Goal: Information Seeking & Learning: Learn about a topic

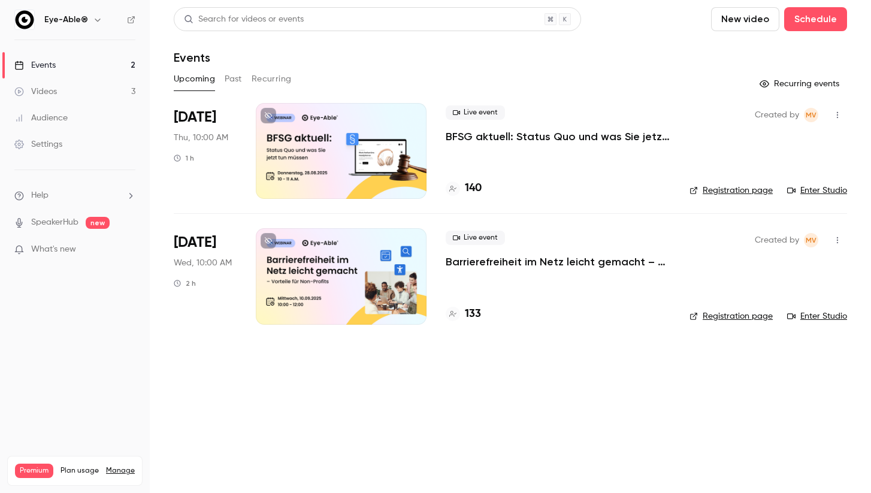
click at [473, 192] on h4 "140" at bounding box center [473, 188] width 17 height 16
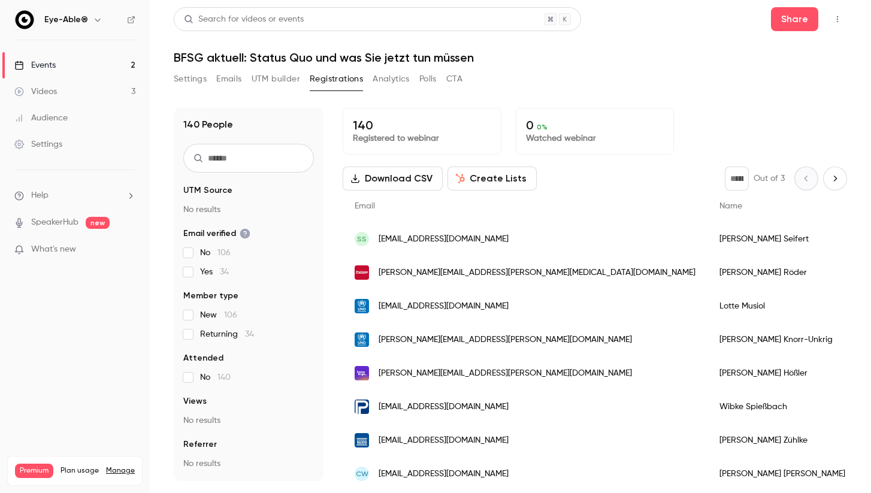
click at [359, 60] on h1 "BFSG aktuell: Status Quo und was Sie jetzt tun müssen" at bounding box center [510, 57] width 673 height 14
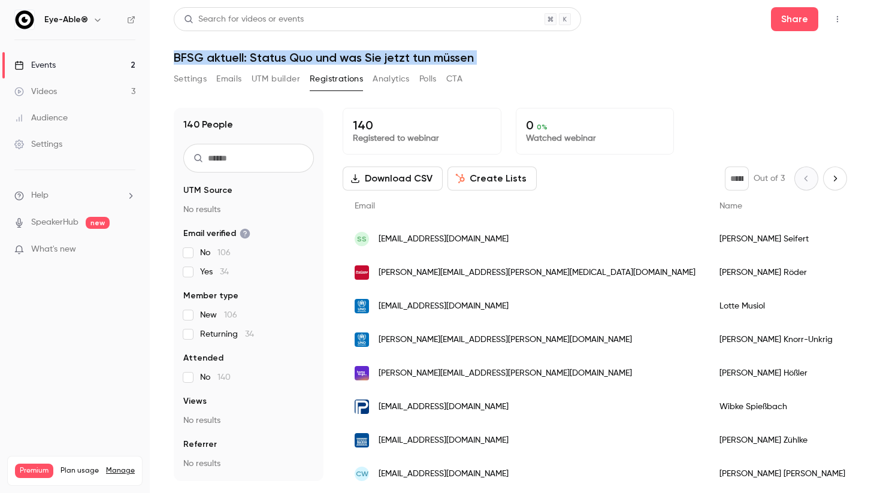
click at [125, 63] on link "Events 2" at bounding box center [75, 65] width 150 height 26
